Goal: Navigation & Orientation: Find specific page/section

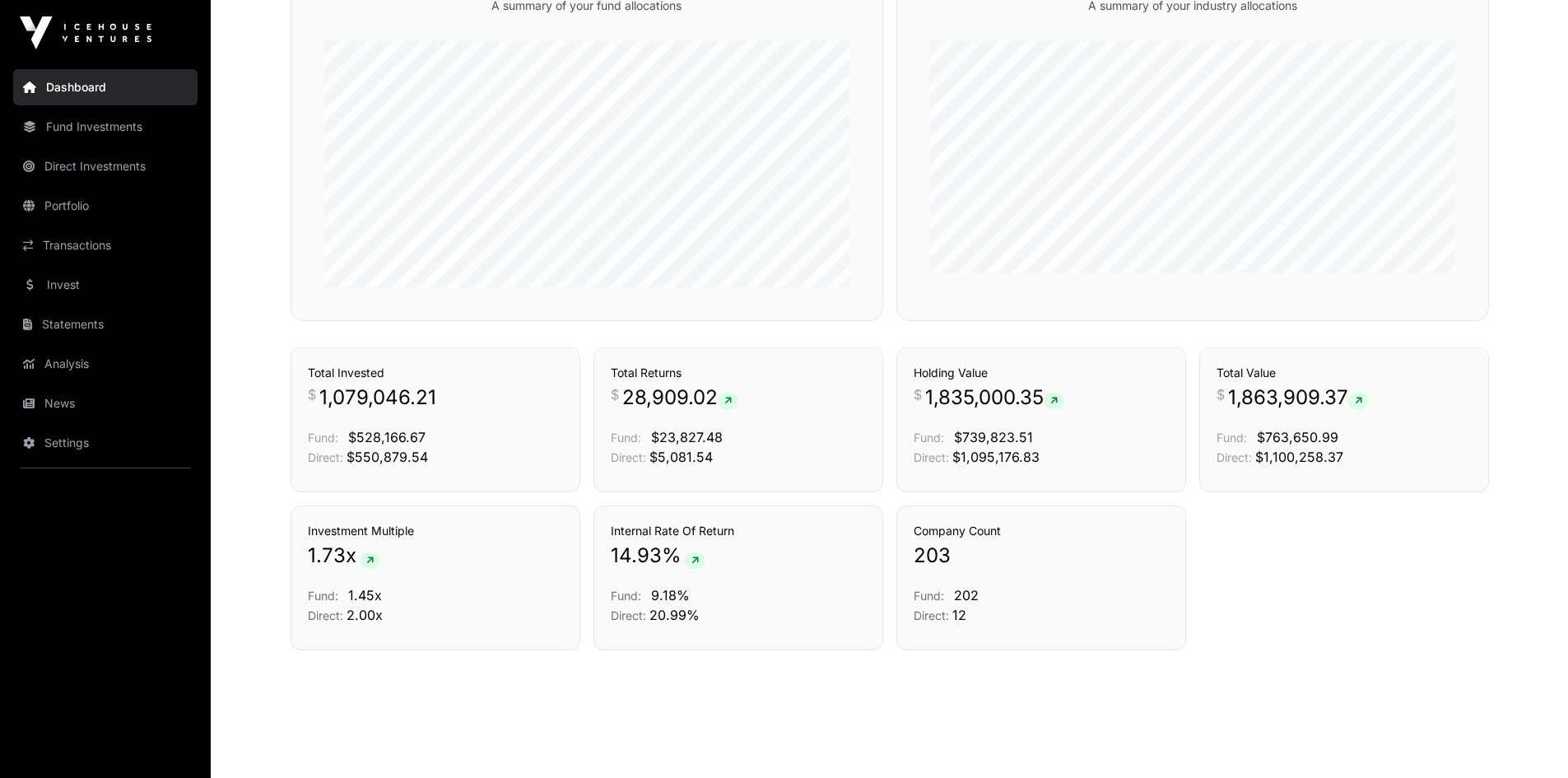
scroll to position [1025, 0]
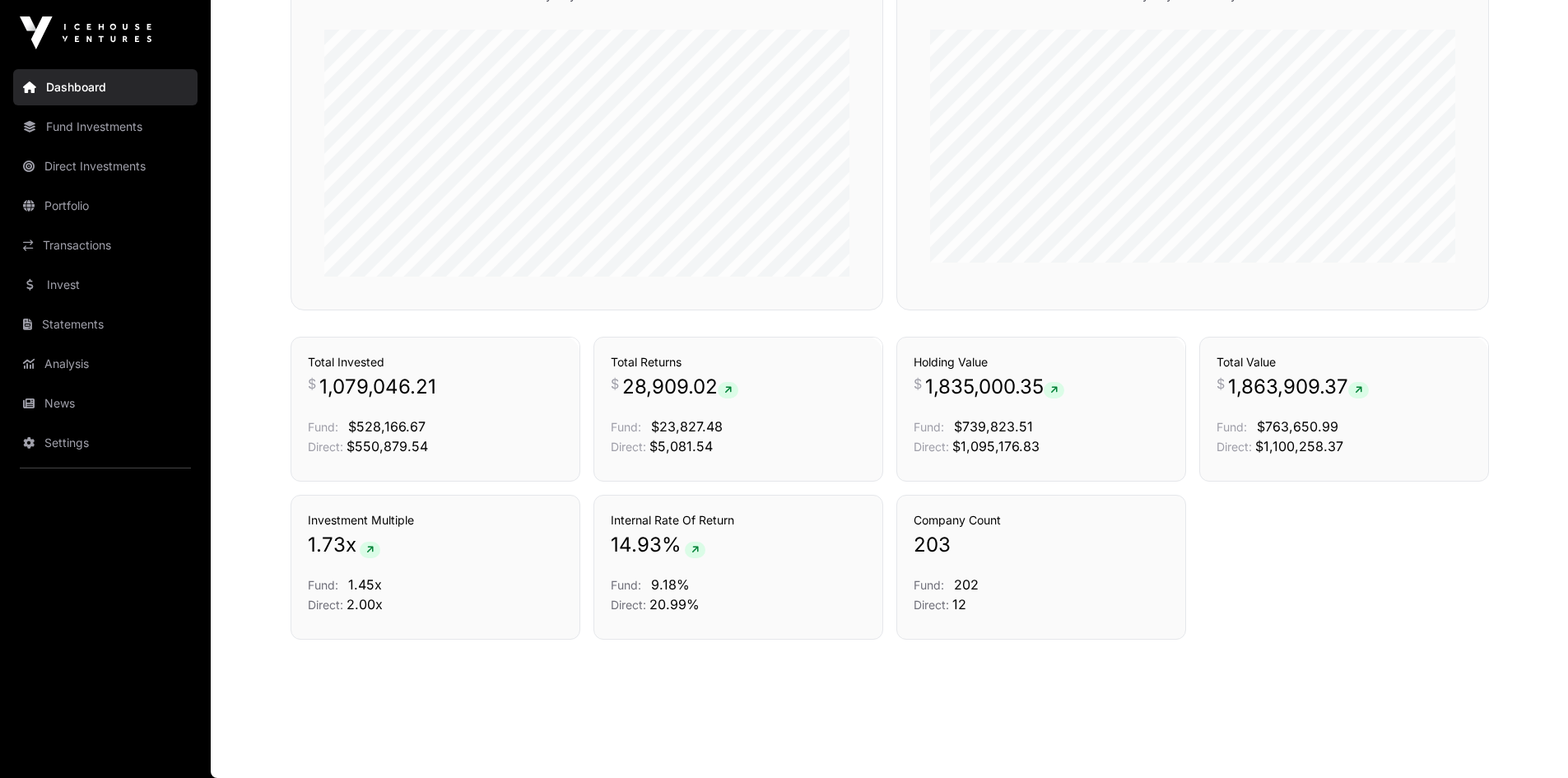
click at [95, 133] on link "Fund Investments" at bounding box center [105, 127] width 185 height 36
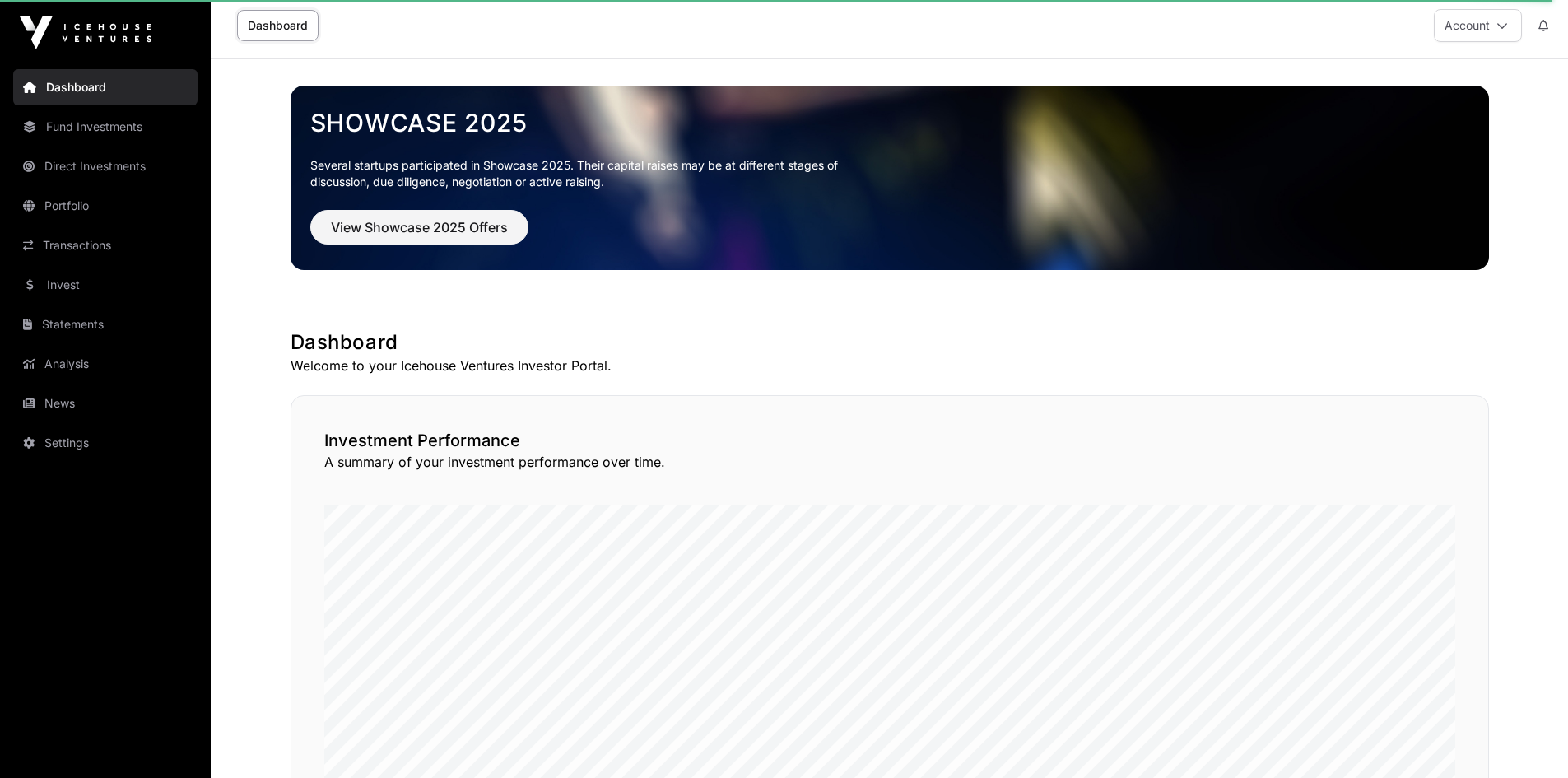
scroll to position [0, 0]
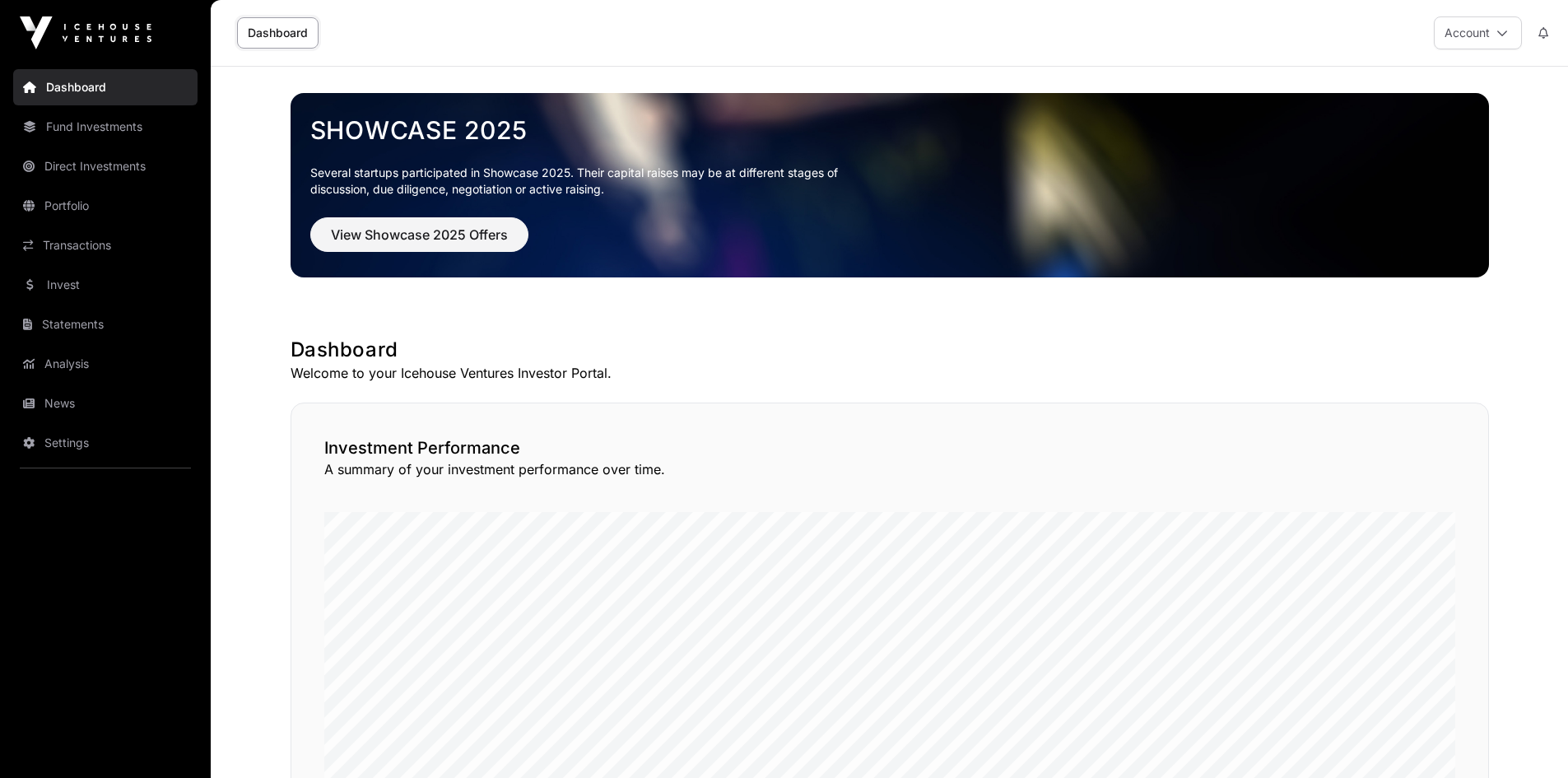
click at [59, 401] on link "News" at bounding box center [105, 403] width 185 height 36
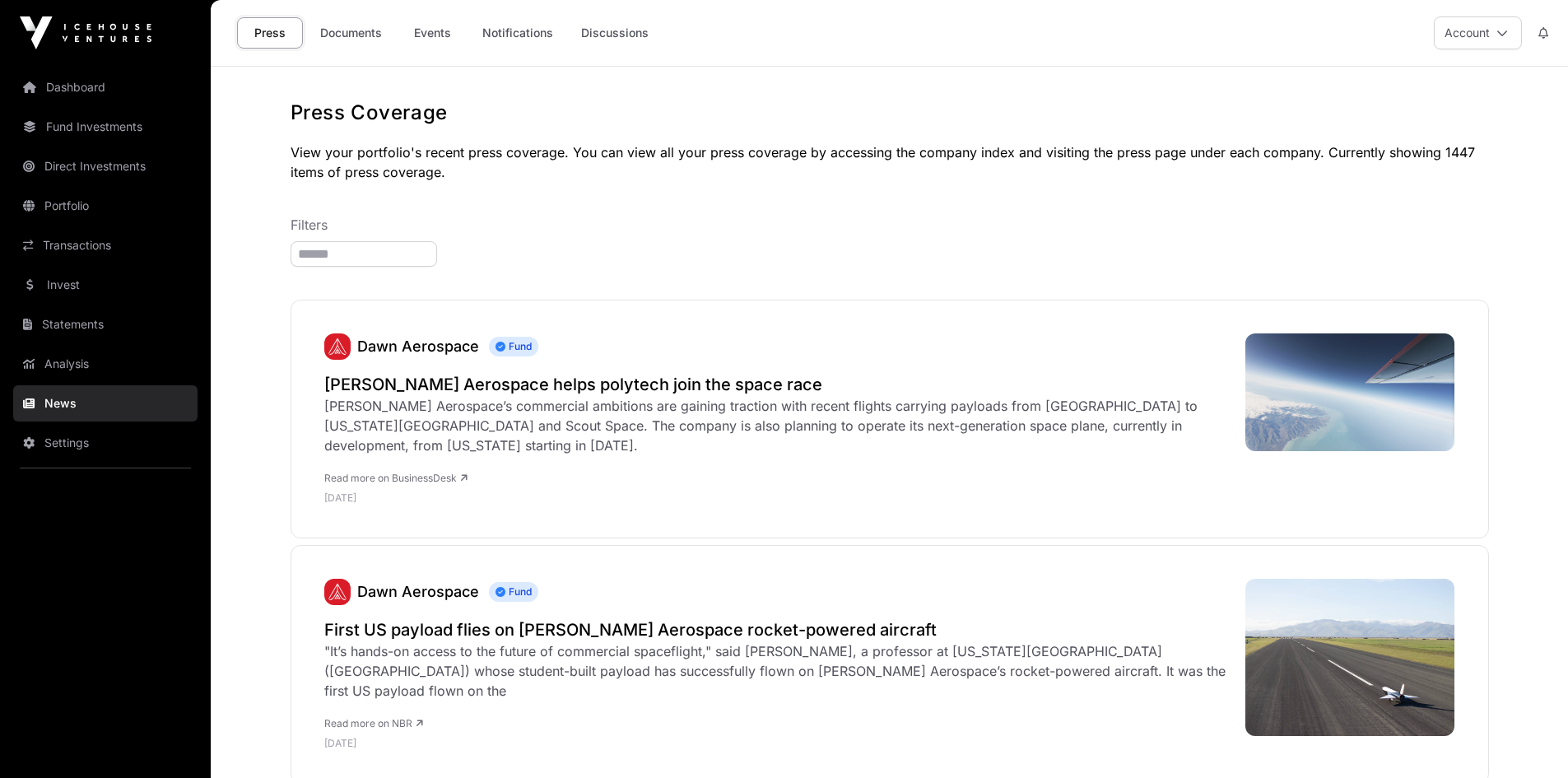
click at [59, 401] on link "News" at bounding box center [105, 403] width 185 height 36
click at [335, 26] on link "Documents" at bounding box center [351, 33] width 83 height 31
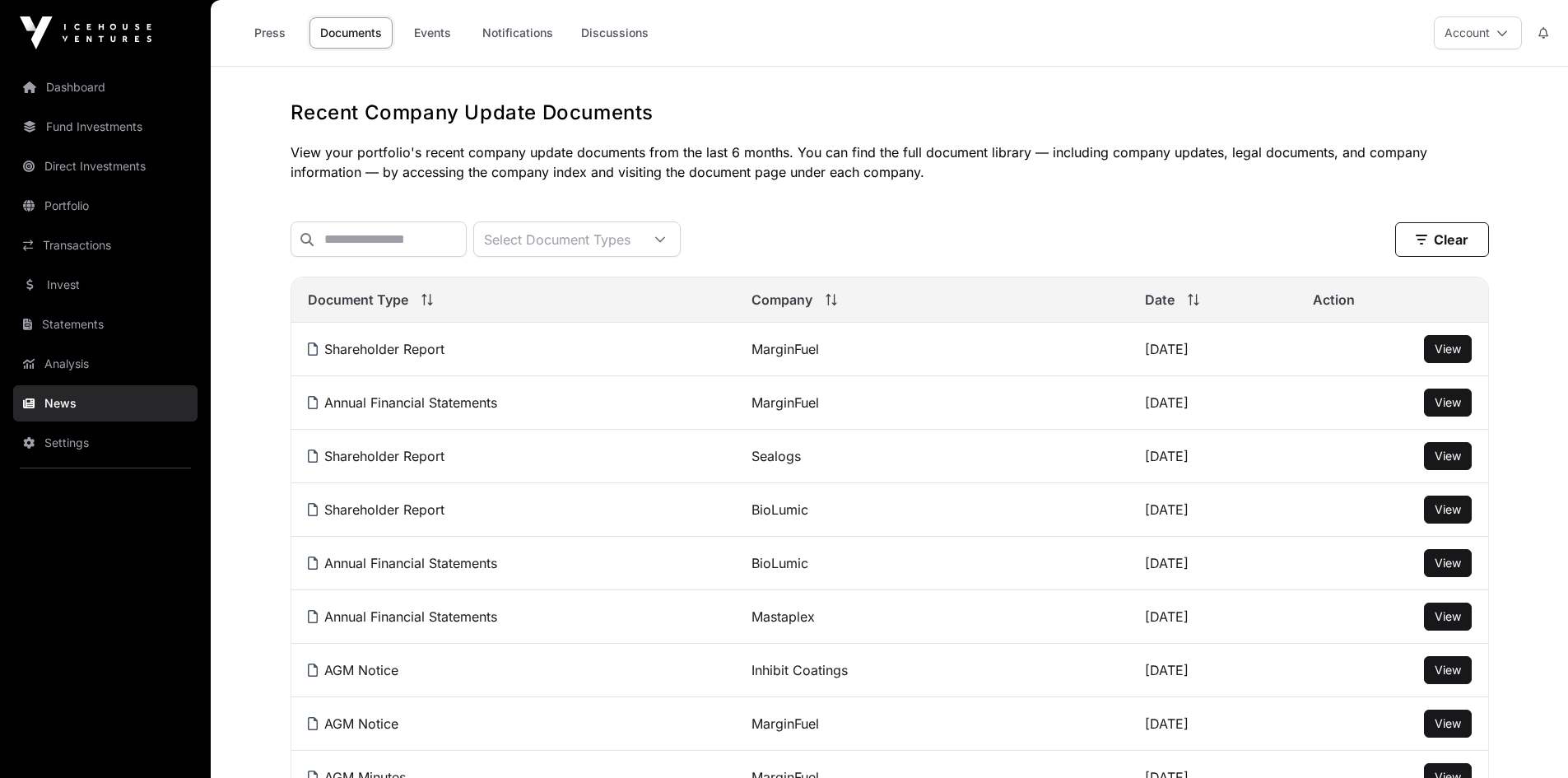
click at [1456, 356] on span "View" at bounding box center [1447, 349] width 27 height 14
click at [1437, 463] on span "View" at bounding box center [1447, 455] width 27 height 14
click at [422, 27] on link "Events" at bounding box center [432, 33] width 66 height 31
